Goal: Find specific page/section: Find specific page/section

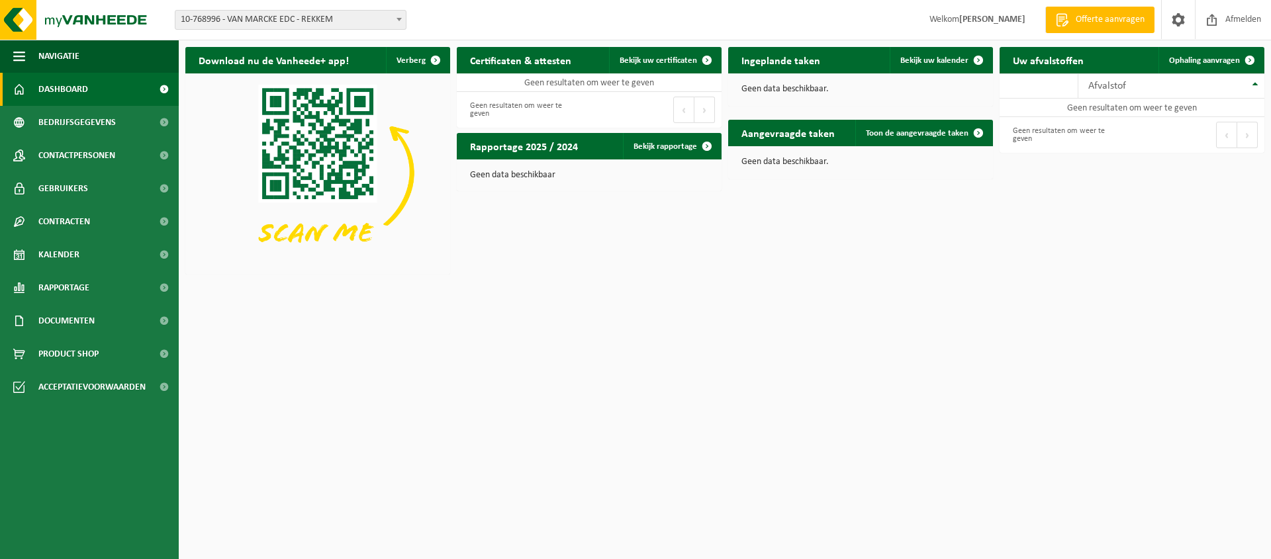
click at [619, 244] on div "Download nu de Vanheede+ app! Verberg Certificaten & attesten Bekijk uw certifi…" at bounding box center [725, 160] width 1086 height 240
click at [724, 277] on div "Download nu de Vanheede+ app! Verberg Certificaten & attesten Bekijk uw certifi…" at bounding box center [725, 160] width 1086 height 240
click at [726, 226] on div "Download nu de Vanheede+ app! Verberg Certificaten & attesten Bekijk uw certifi…" at bounding box center [725, 160] width 1086 height 240
click at [1178, 19] on span at bounding box center [1178, 19] width 20 height 39
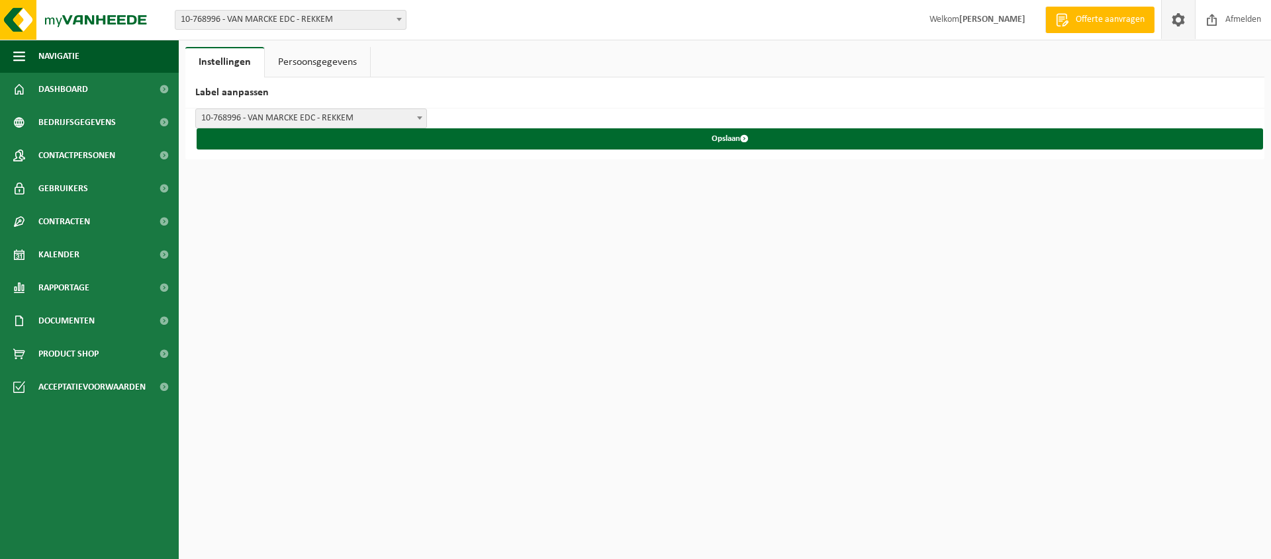
click at [311, 59] on link "Persoonsgegevens" at bounding box center [317, 62] width 105 height 30
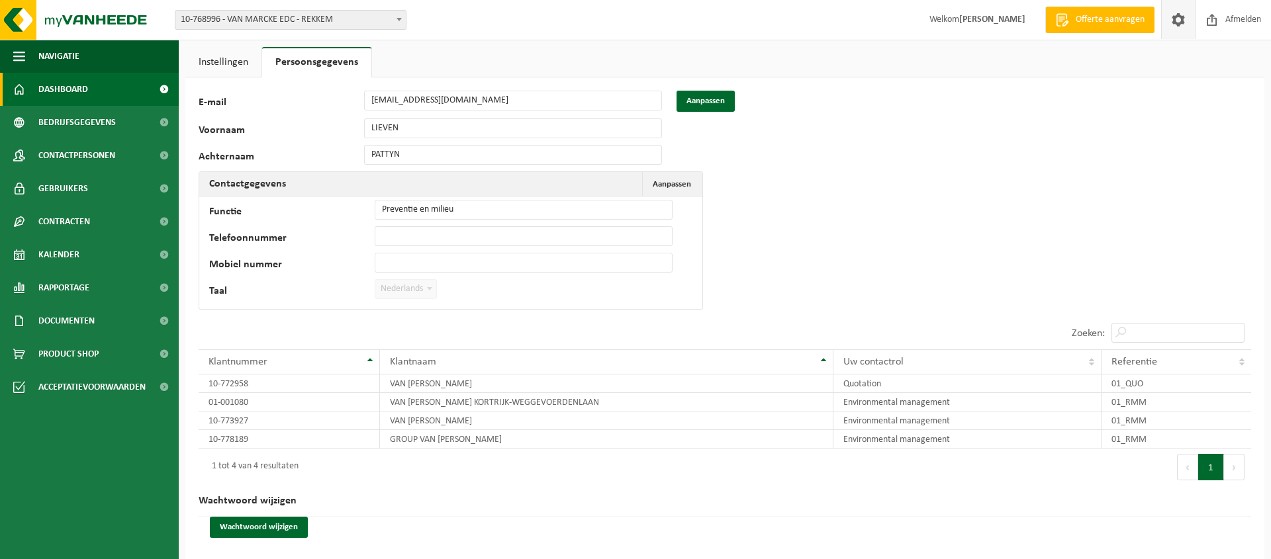
click at [73, 88] on span "Dashboard" at bounding box center [63, 89] width 50 height 33
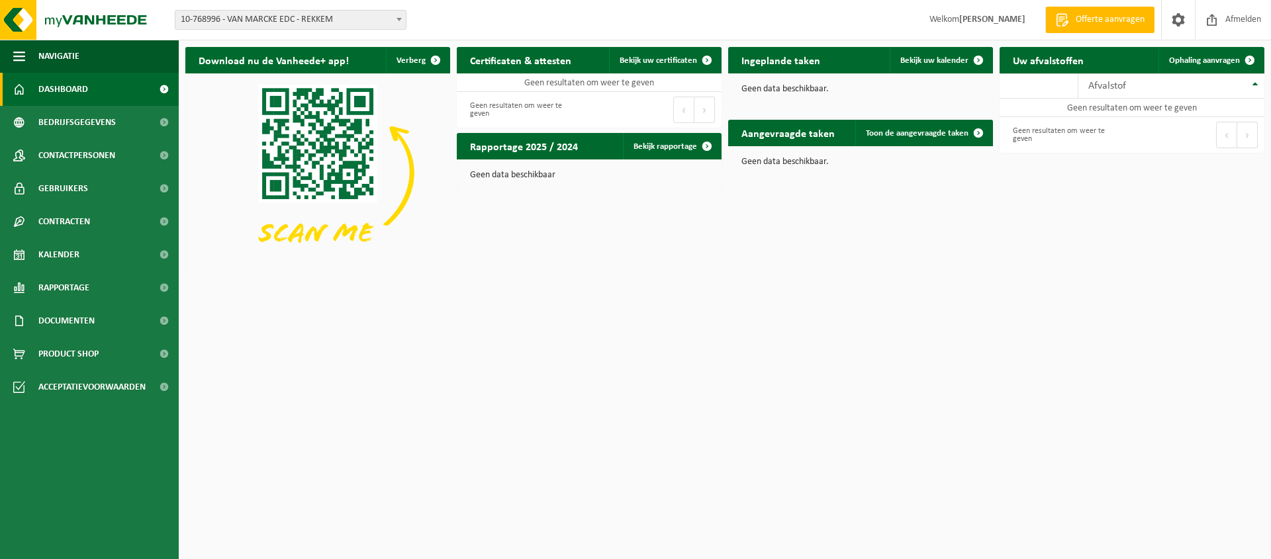
click at [396, 20] on span at bounding box center [399, 19] width 13 height 17
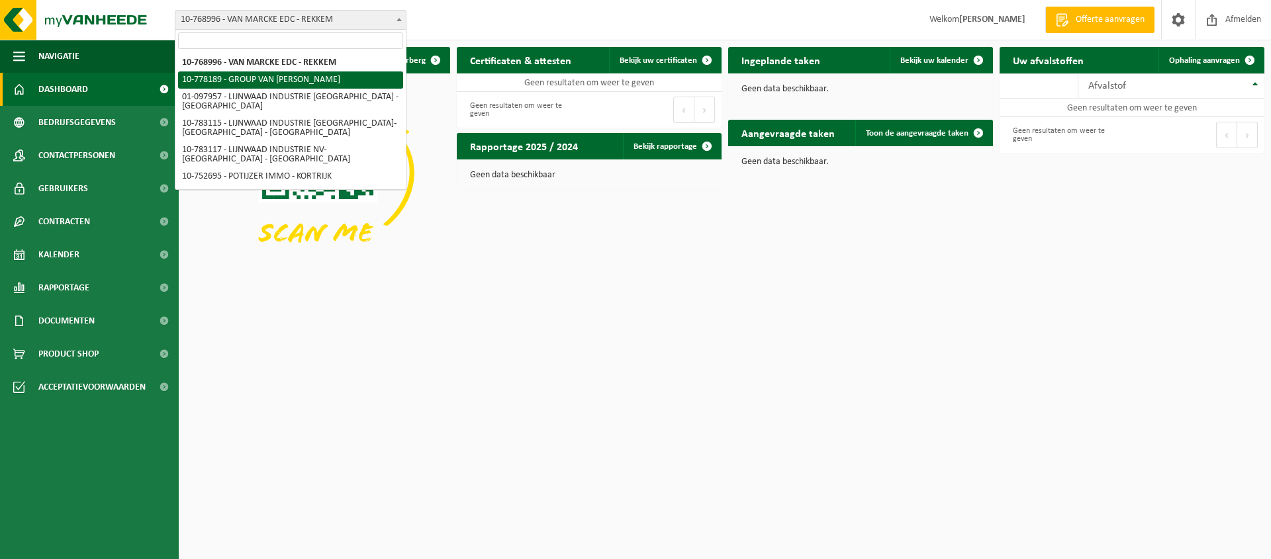
select select "24867"
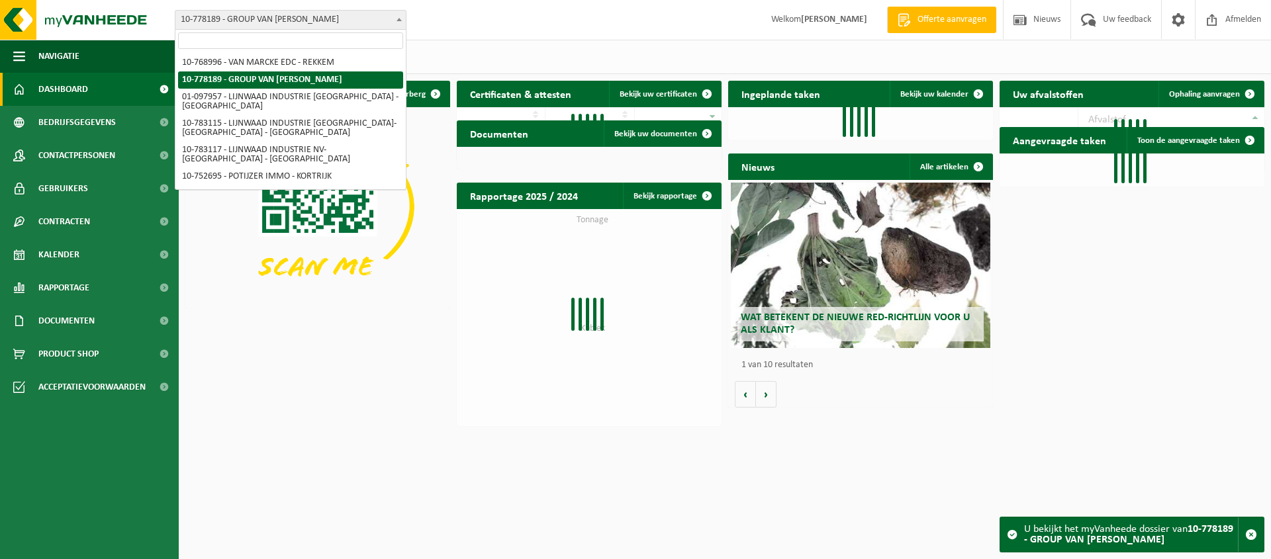
click at [400, 23] on span at bounding box center [399, 19] width 13 height 17
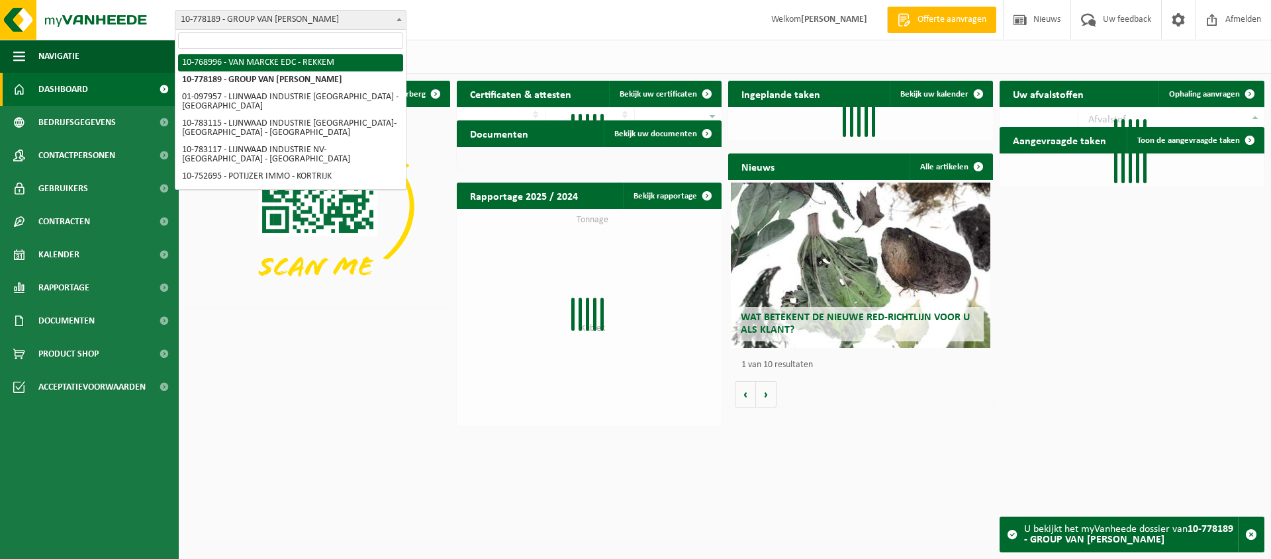
select select "20233"
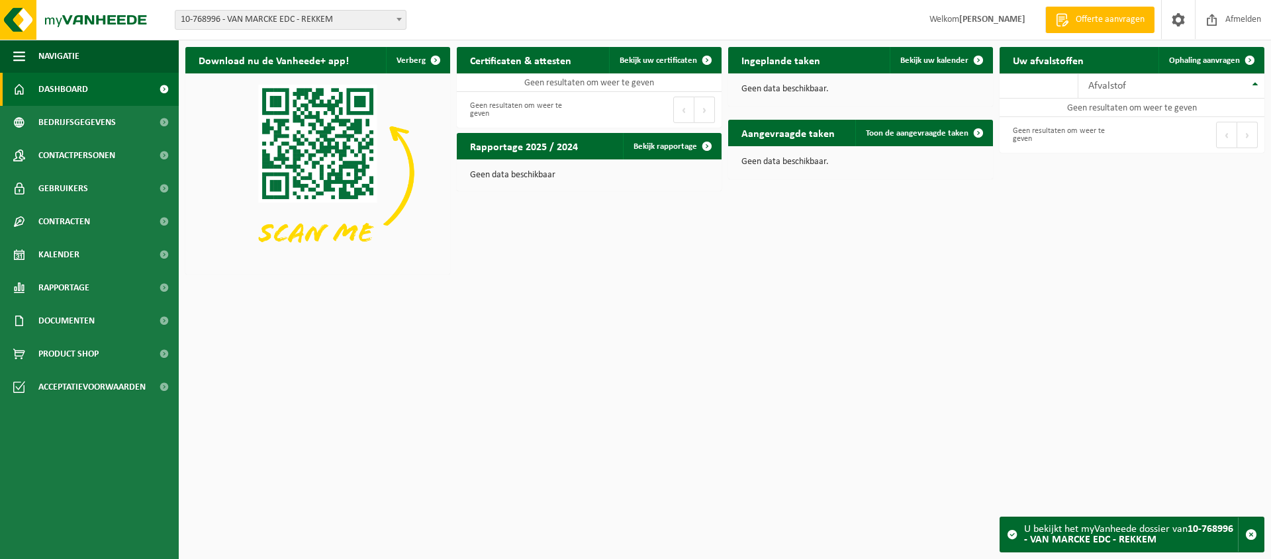
click at [399, 24] on span at bounding box center [399, 19] width 13 height 17
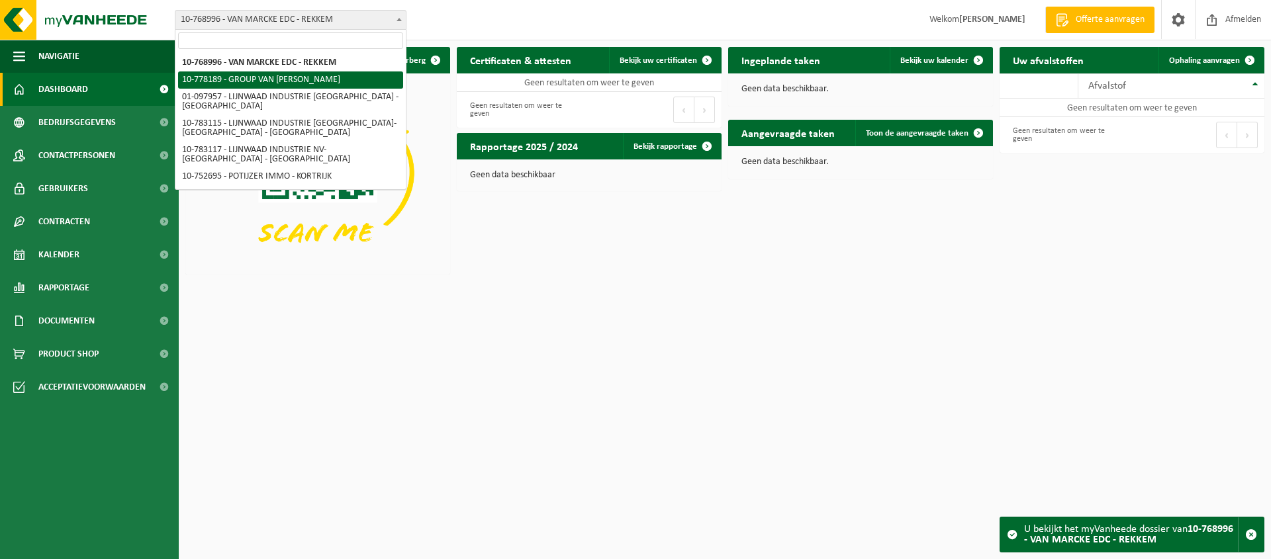
select select "24867"
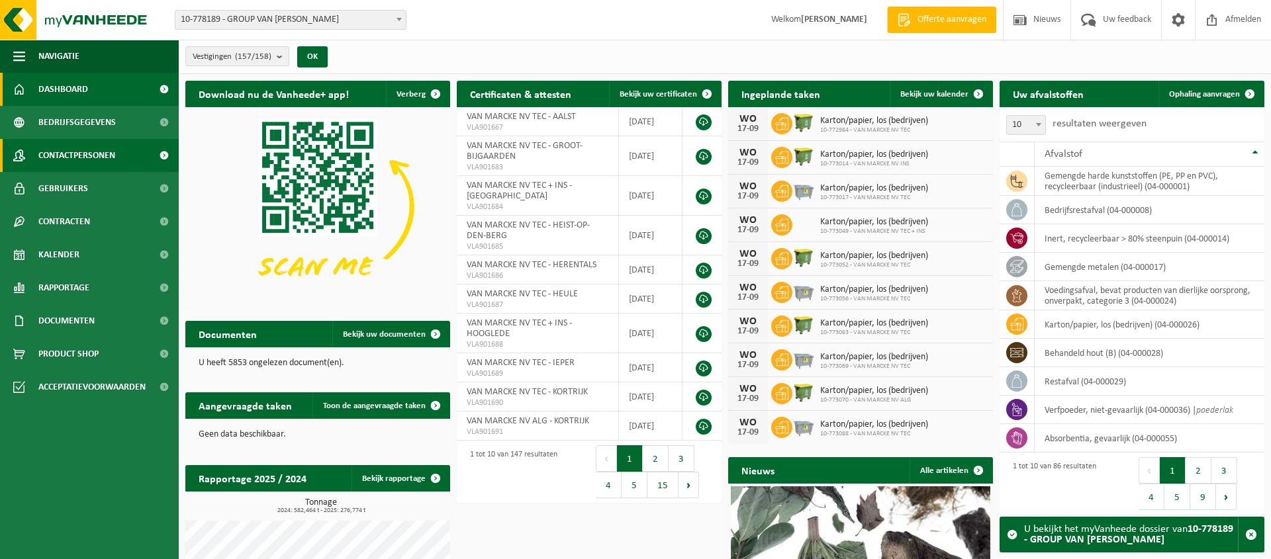
click at [74, 154] on span "Contactpersonen" at bounding box center [76, 155] width 77 height 33
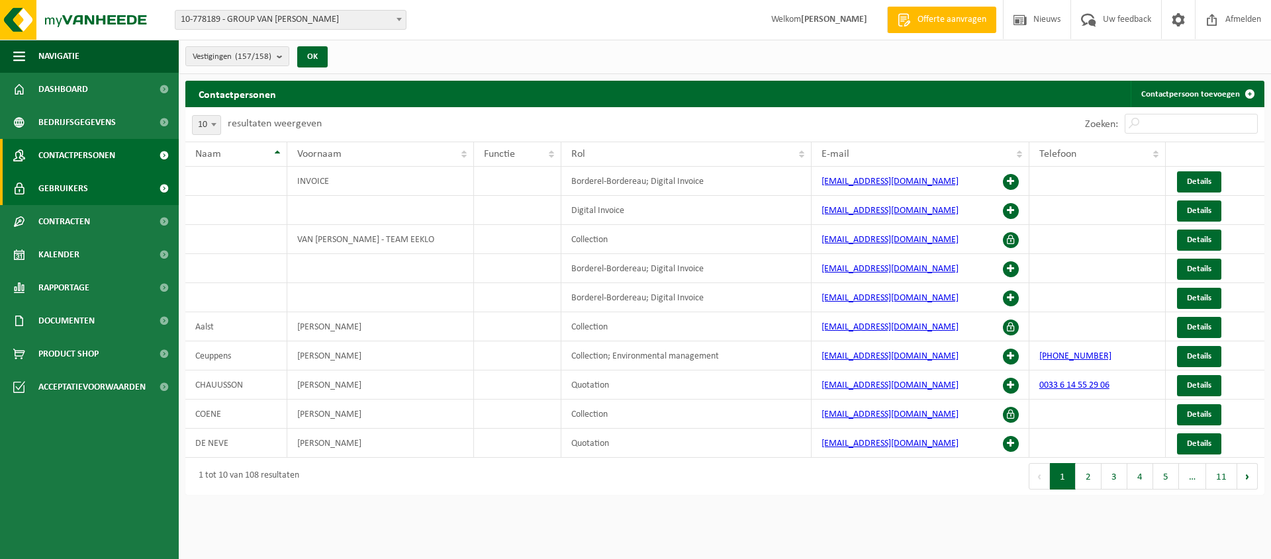
click at [68, 185] on span "Gebruikers" at bounding box center [63, 188] width 50 height 33
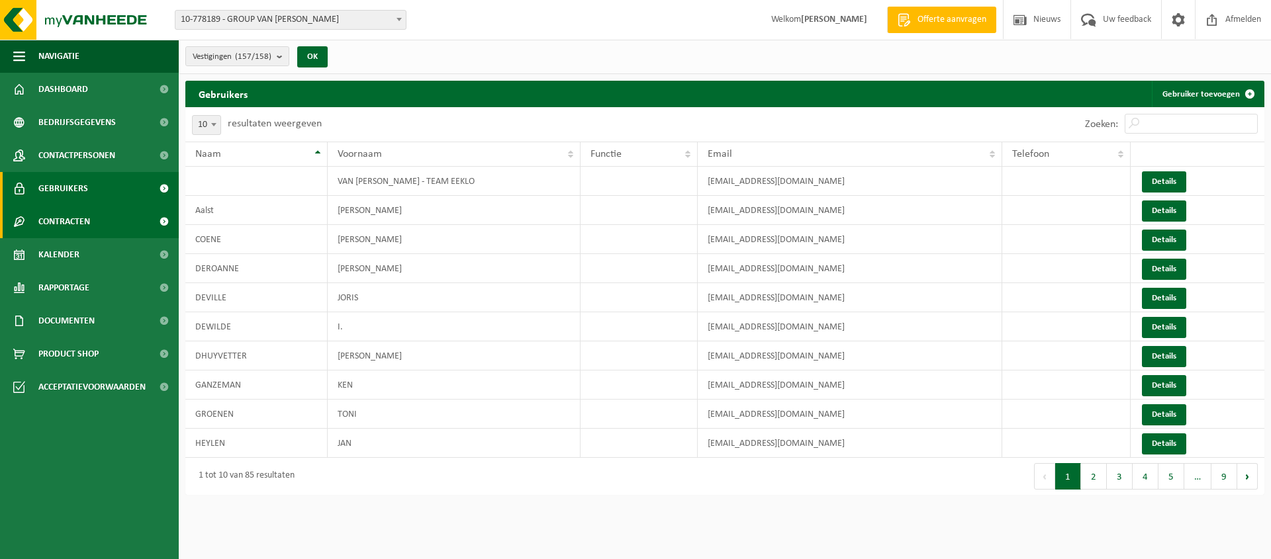
click at [68, 218] on span "Contracten" at bounding box center [64, 221] width 52 height 33
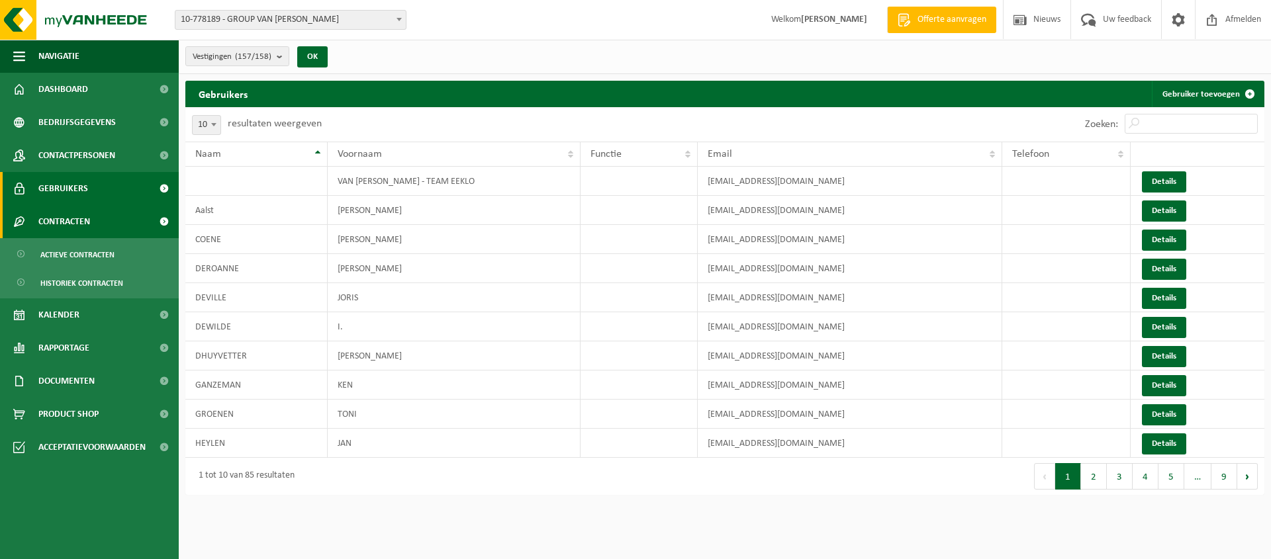
click at [68, 218] on span "Contracten" at bounding box center [64, 221] width 52 height 33
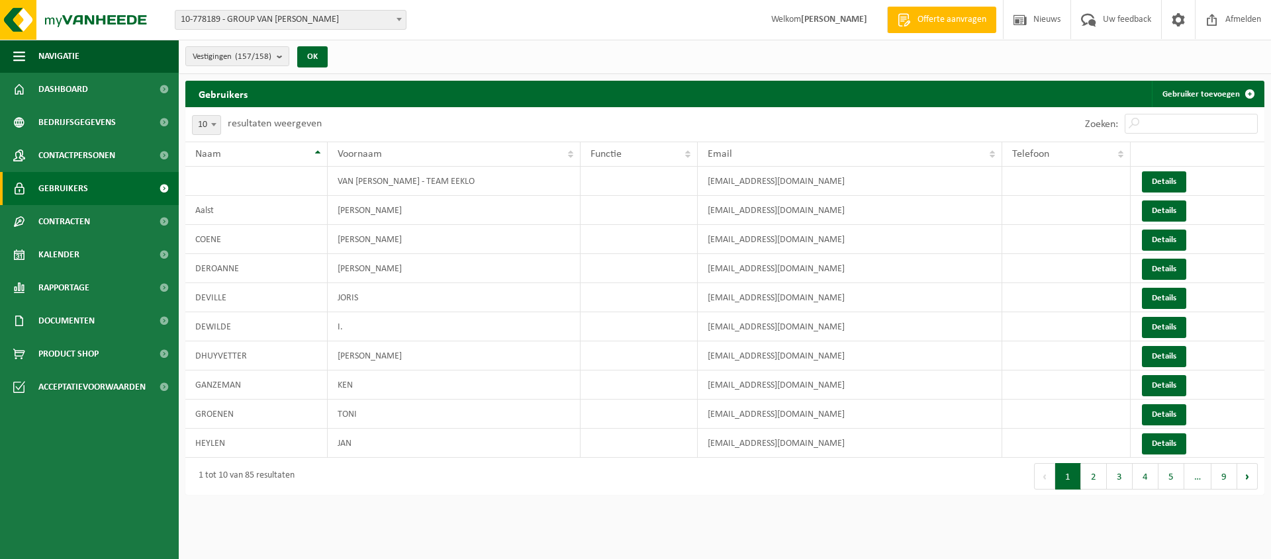
click at [73, 188] on span "Gebruikers" at bounding box center [63, 188] width 50 height 33
click at [1172, 124] on input "Zoeken:" at bounding box center [1191, 124] width 133 height 20
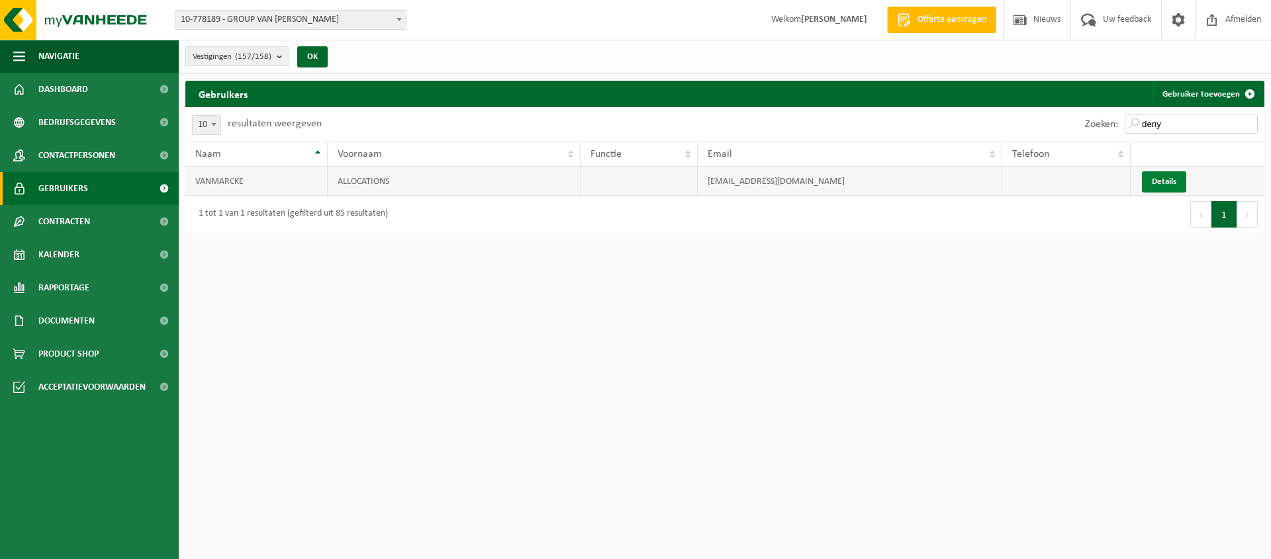
type input "deny"
click at [1166, 183] on link "Details" at bounding box center [1164, 181] width 44 height 21
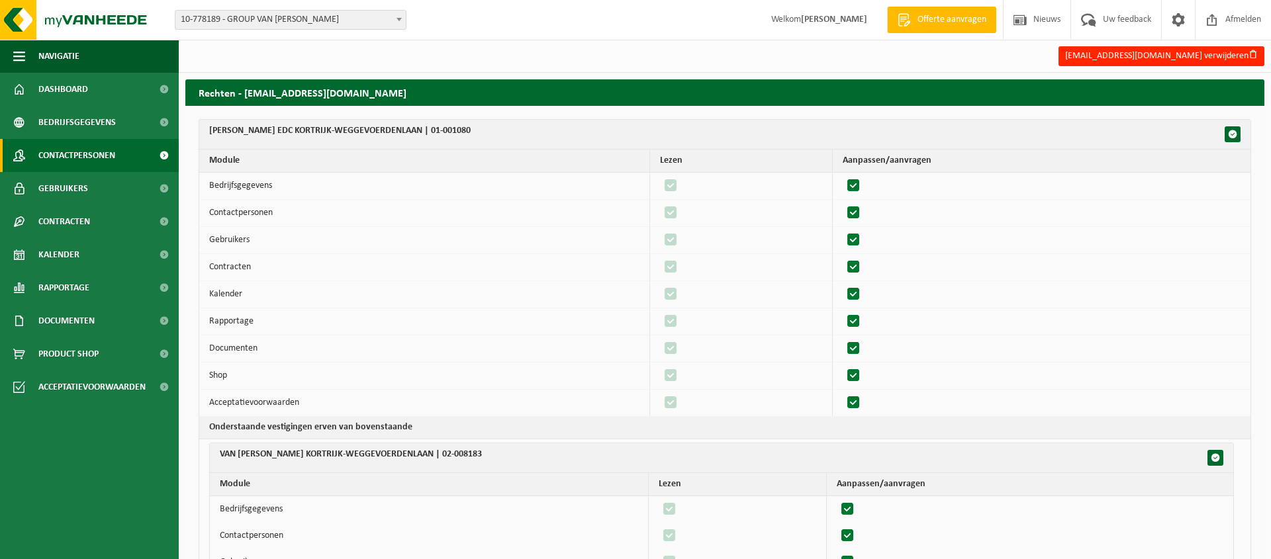
click at [78, 154] on span "Contactpersonen" at bounding box center [76, 155] width 77 height 33
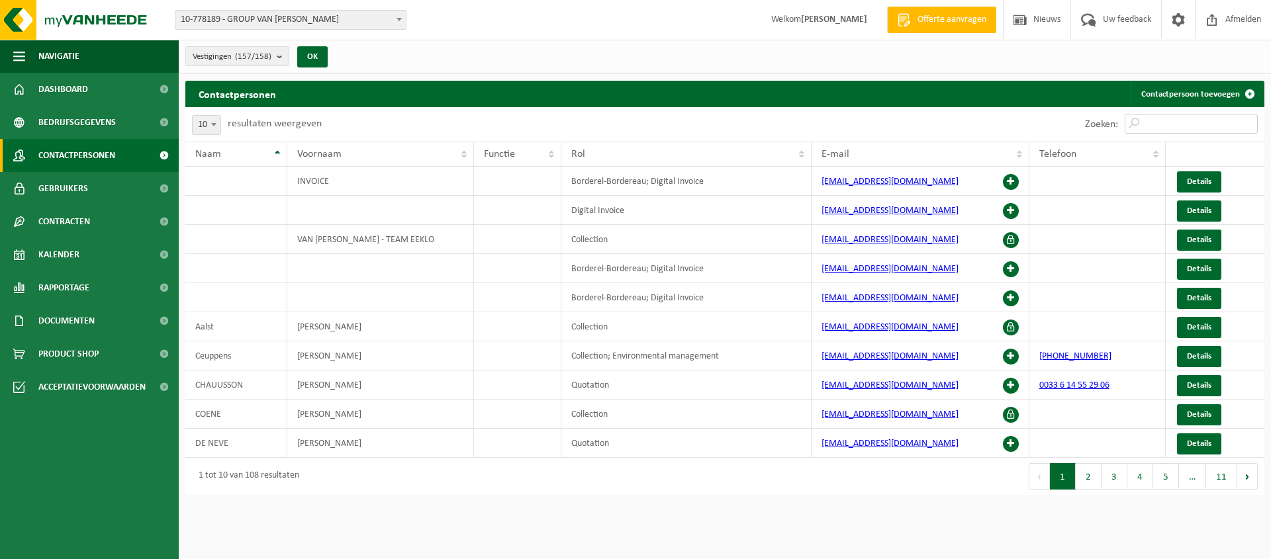
click at [1196, 120] on input "Zoeken:" at bounding box center [1191, 124] width 133 height 20
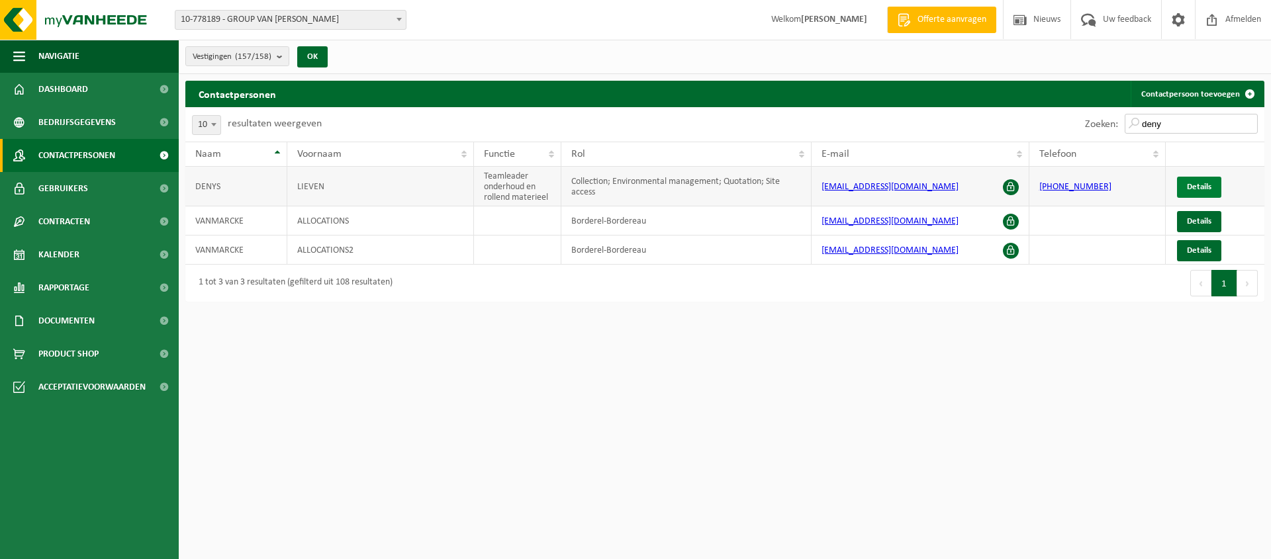
type input "deny"
click at [1201, 189] on span "Details" at bounding box center [1199, 187] width 24 height 9
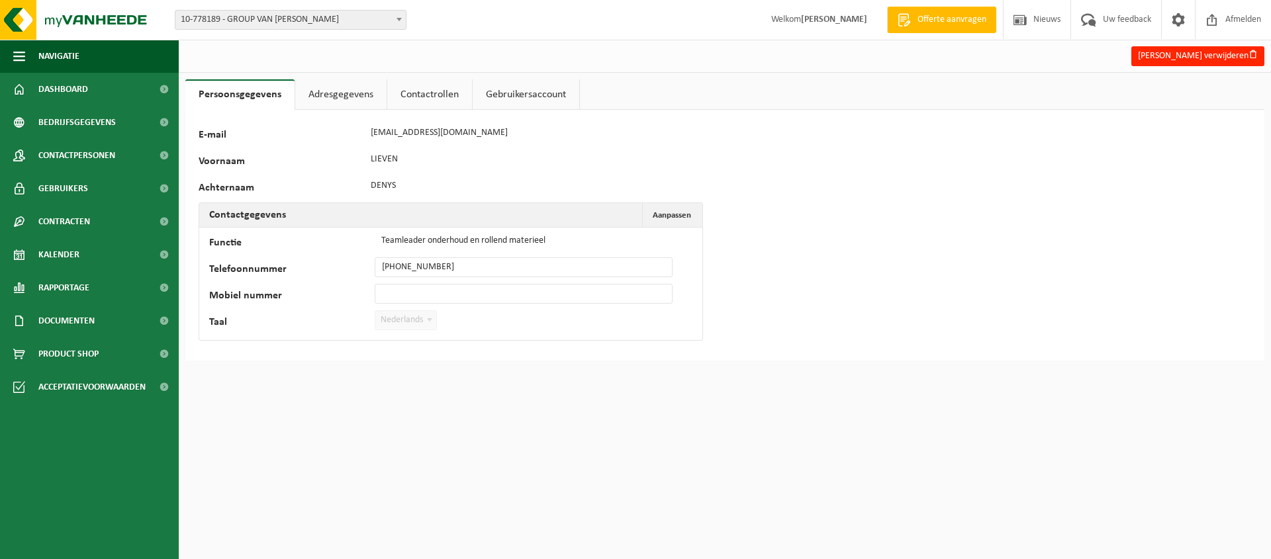
click at [338, 99] on link "Adresgegevens" at bounding box center [340, 94] width 91 height 30
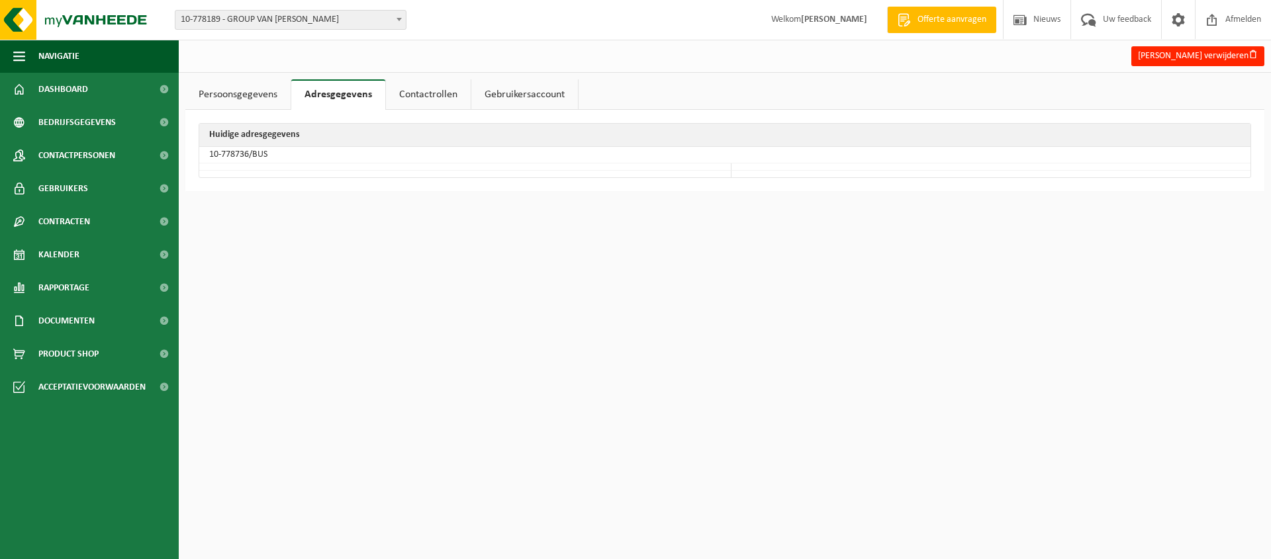
click at [423, 98] on link "Contactrollen" at bounding box center [428, 94] width 85 height 30
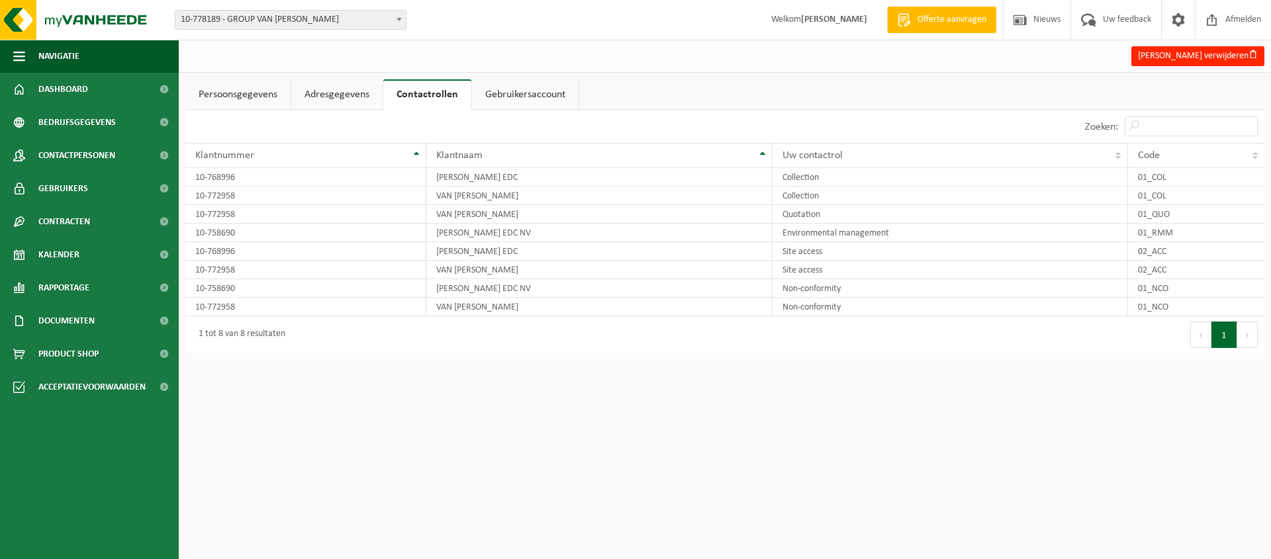
click at [535, 91] on link "Gebruikersaccount" at bounding box center [525, 94] width 107 height 30
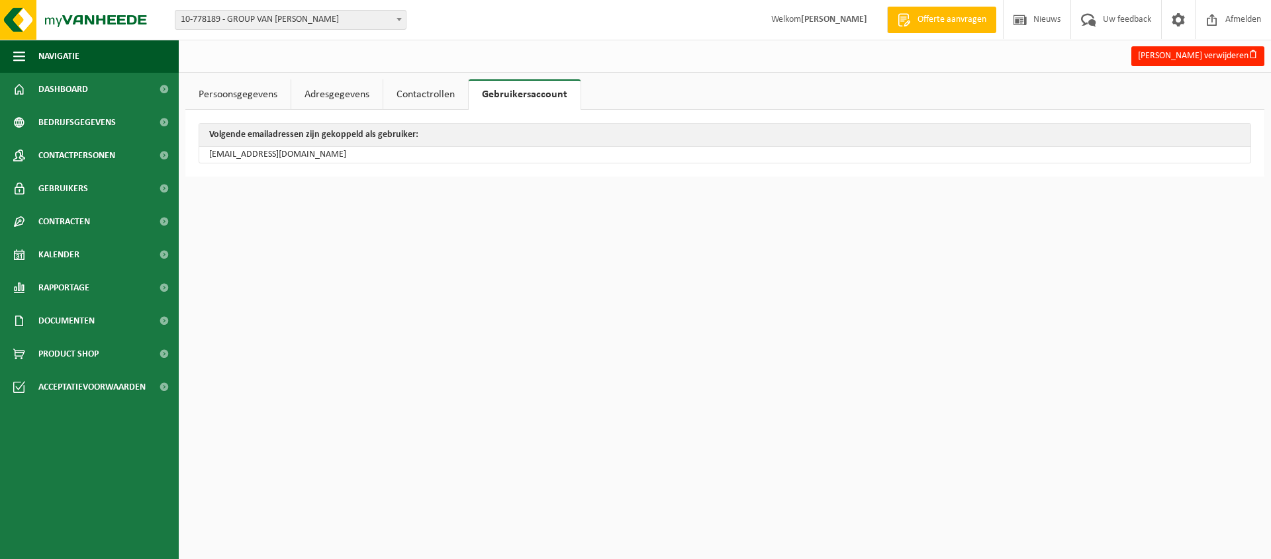
click at [434, 93] on link "Contactrollen" at bounding box center [425, 94] width 85 height 30
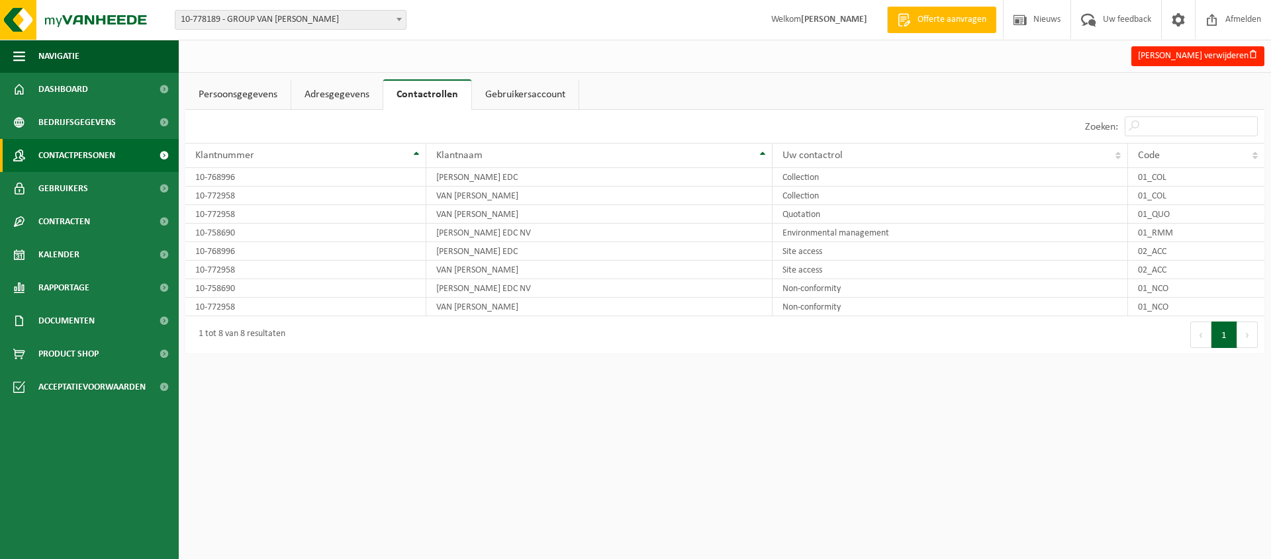
click at [75, 157] on span "Contactpersonen" at bounding box center [76, 155] width 77 height 33
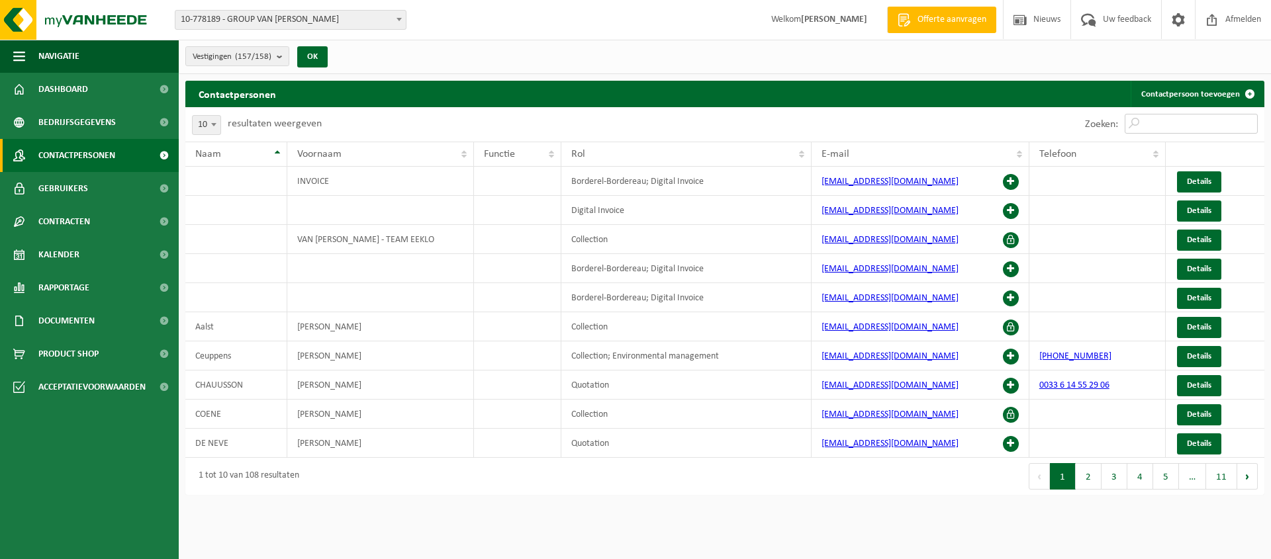
click at [1157, 124] on input "Zoeken:" at bounding box center [1191, 124] width 133 height 20
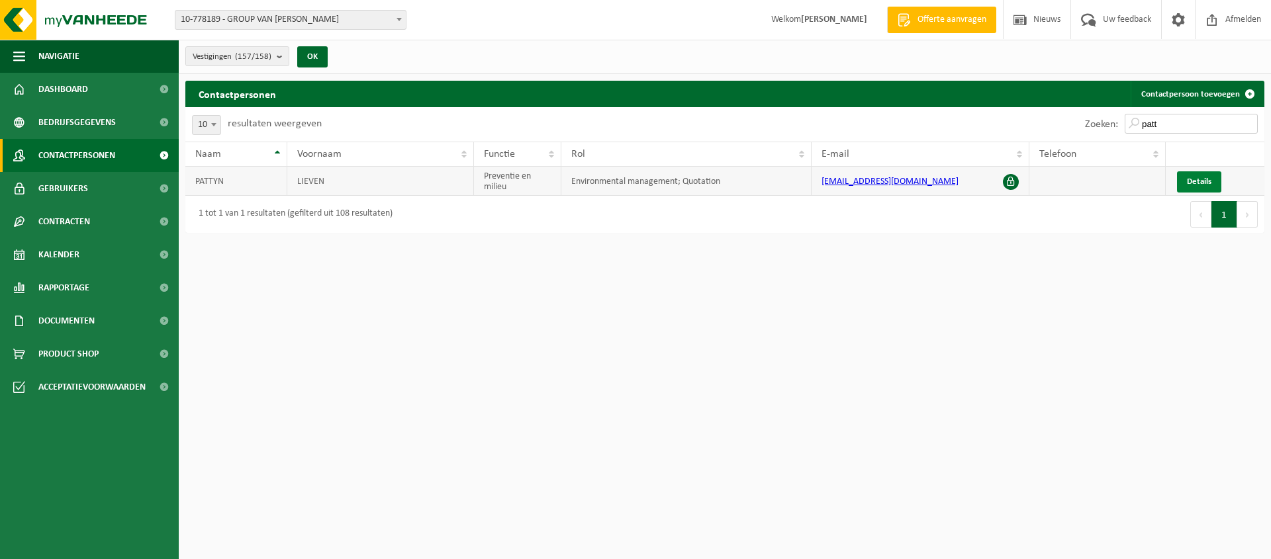
type input "patt"
click at [1197, 183] on span "Details" at bounding box center [1199, 181] width 24 height 9
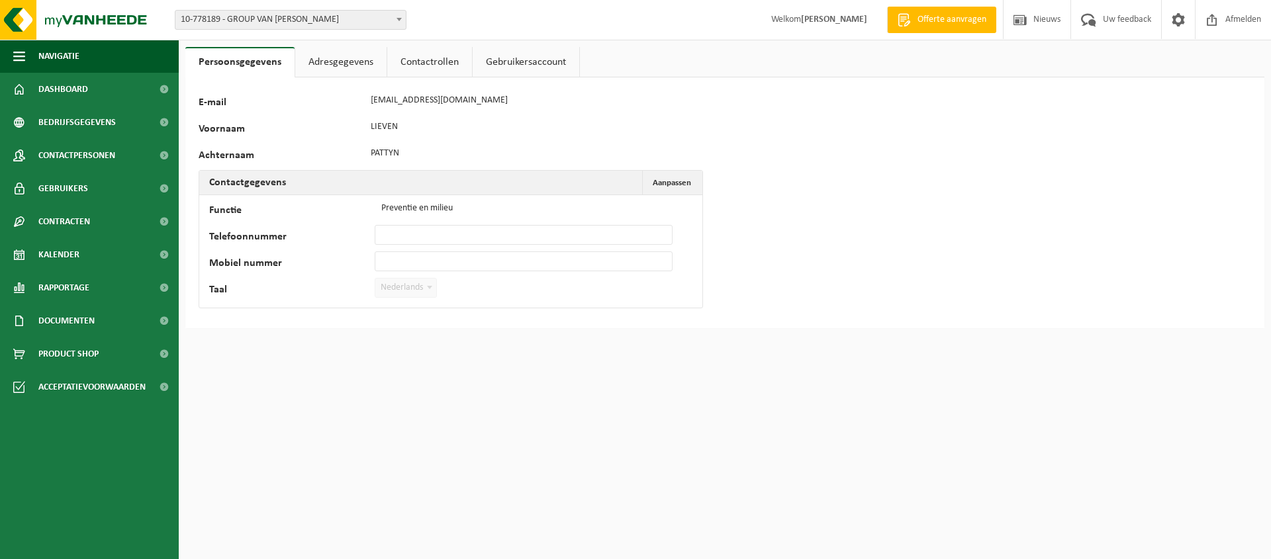
click at [334, 66] on link "Adresgegevens" at bounding box center [340, 62] width 91 height 30
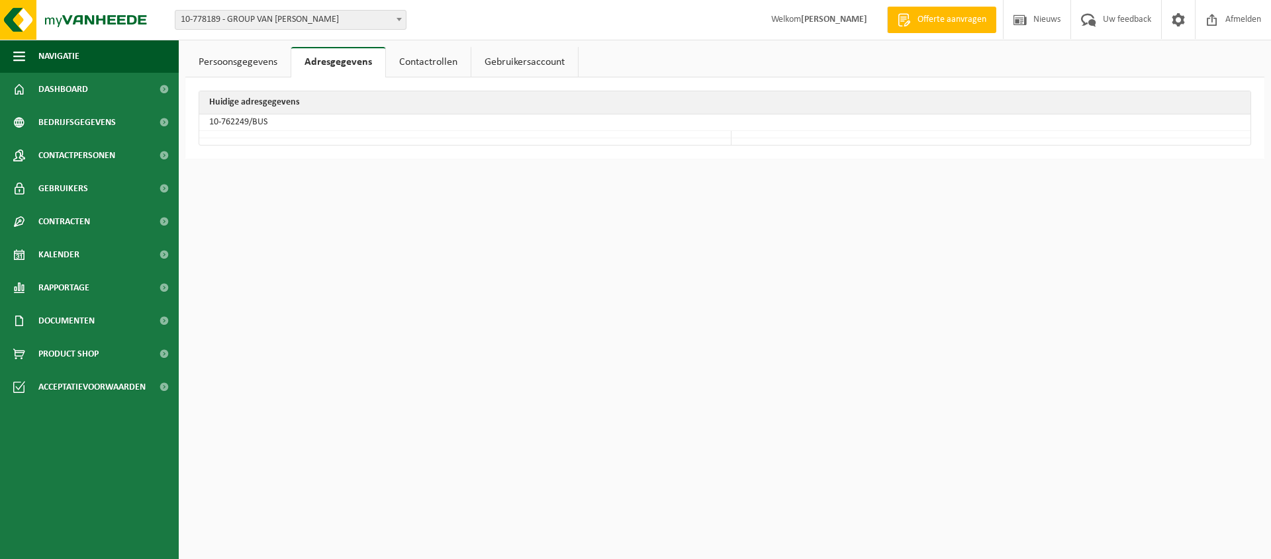
click at [420, 71] on link "Contactrollen" at bounding box center [428, 62] width 85 height 30
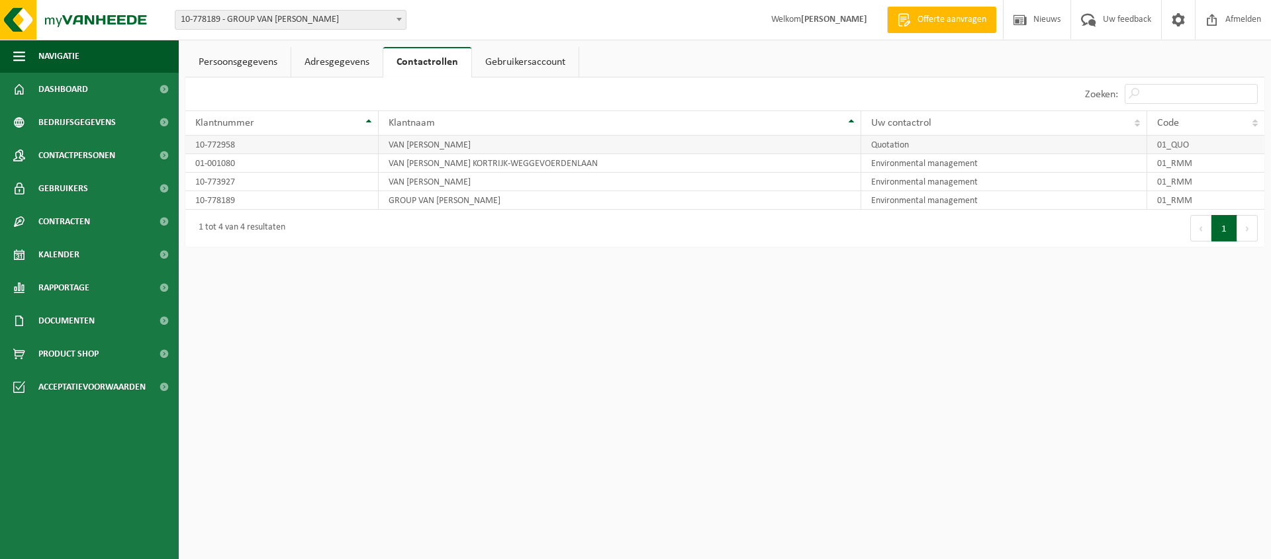
click at [906, 144] on td "Quotation" at bounding box center [1004, 145] width 286 height 19
click at [551, 60] on link "Gebruikersaccount" at bounding box center [525, 62] width 107 height 30
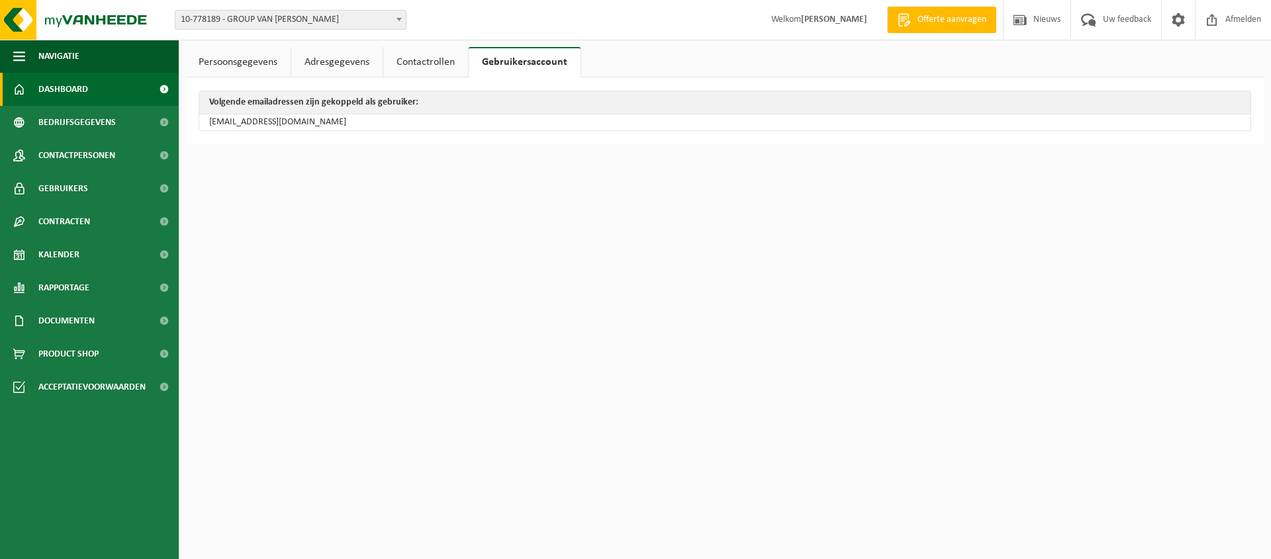
click at [66, 95] on span "Dashboard" at bounding box center [63, 89] width 50 height 33
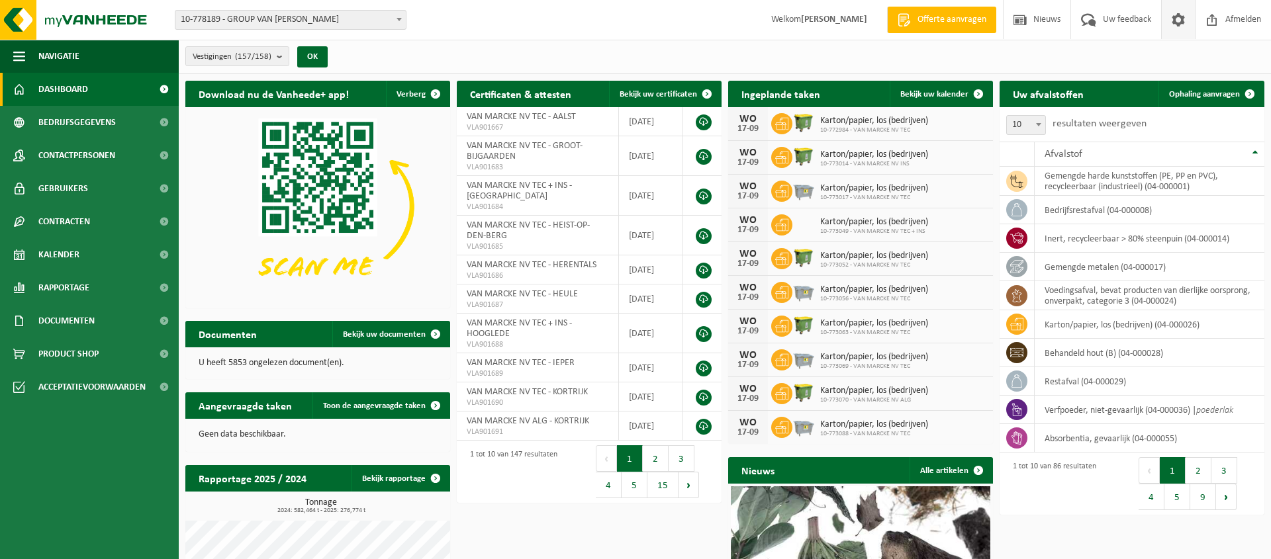
click at [1176, 25] on span at bounding box center [1178, 19] width 20 height 39
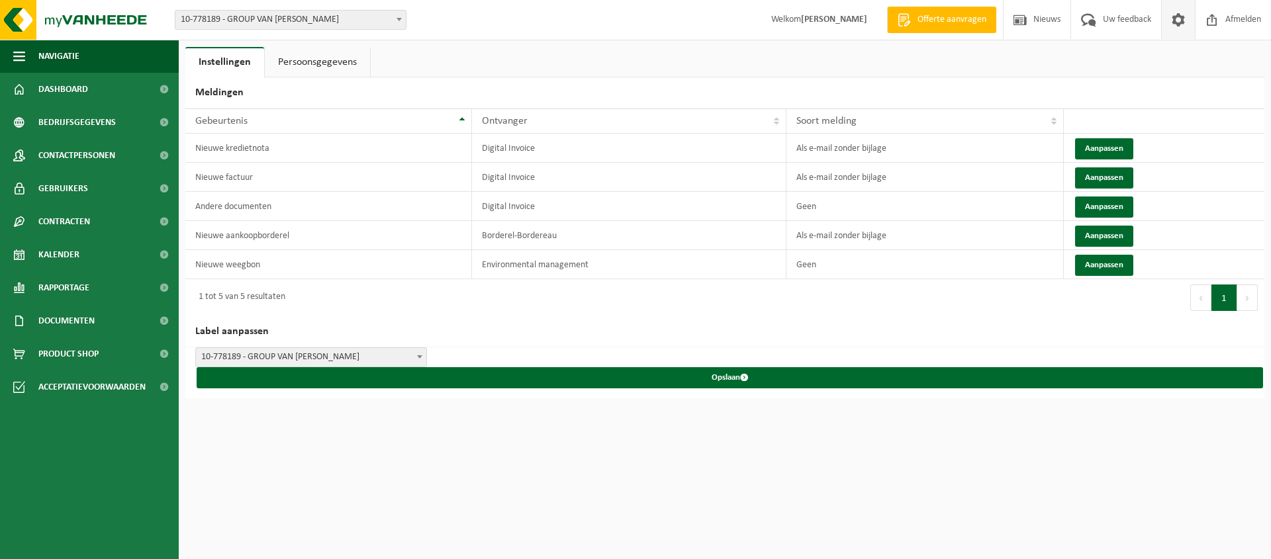
click at [329, 72] on link "Persoonsgegevens" at bounding box center [317, 62] width 105 height 30
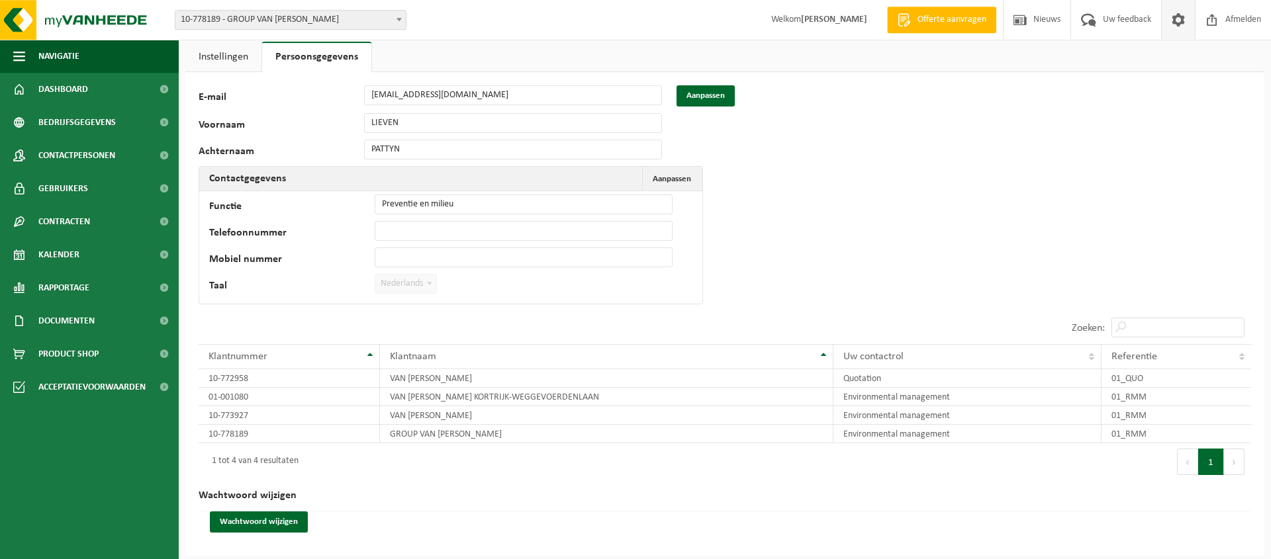
scroll to position [7, 0]
click at [1243, 19] on span "Afmelden" at bounding box center [1243, 19] width 42 height 39
